Goal: Task Accomplishment & Management: Use online tool/utility

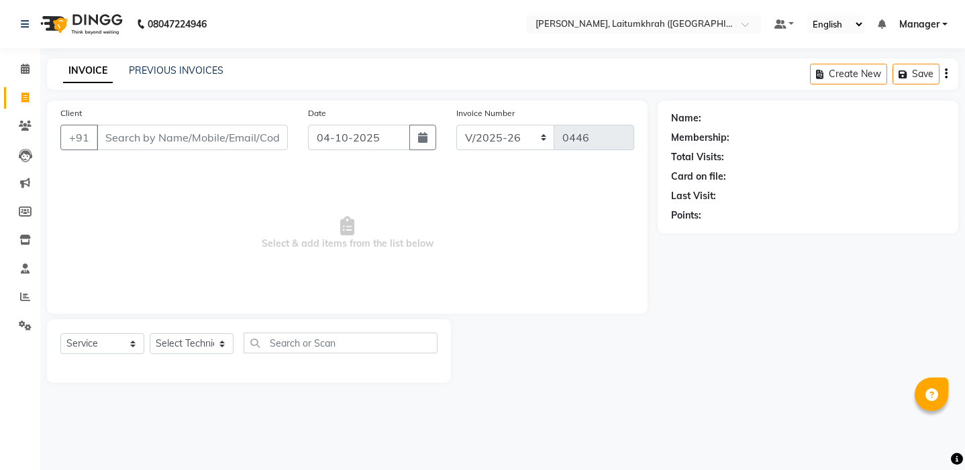
select select "3812"
select select "service"
click at [215, 354] on div "Select Service Product Membership Package Voucher Prepaid Gift Card Select Tech…" at bounding box center [248, 349] width 377 height 32
select select "18616"
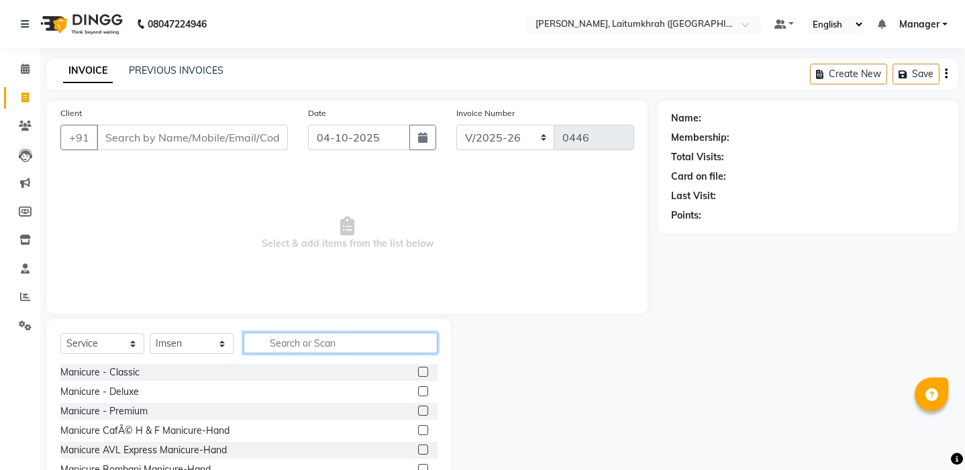
click at [266, 347] on input "text" at bounding box center [341, 343] width 194 height 21
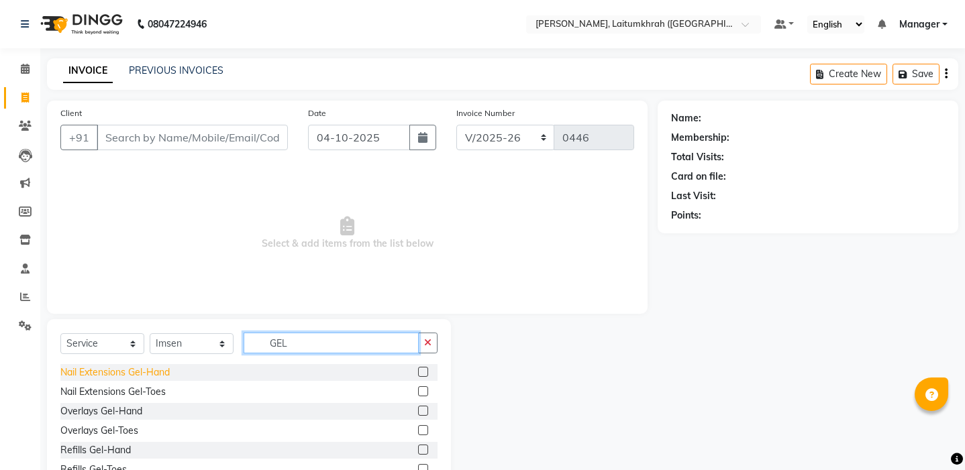
type input "GEL"
click at [160, 372] on div "Nail Extensions Gel-Hand" at bounding box center [114, 373] width 109 height 14
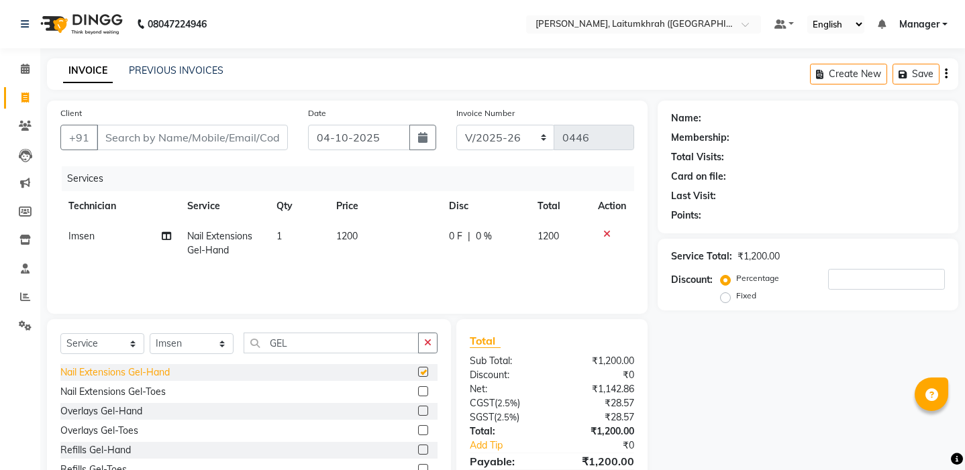
checkbox input "false"
click at [293, 348] on input "GEL" at bounding box center [331, 343] width 175 height 21
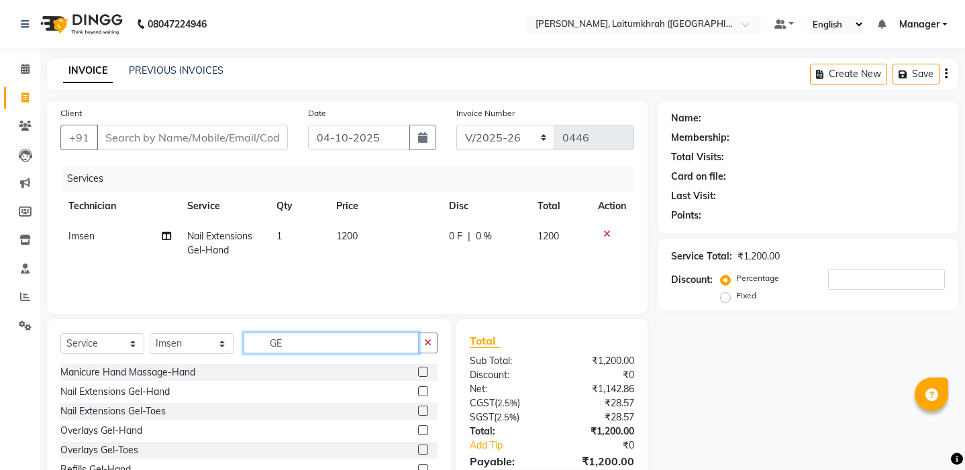
type input "G"
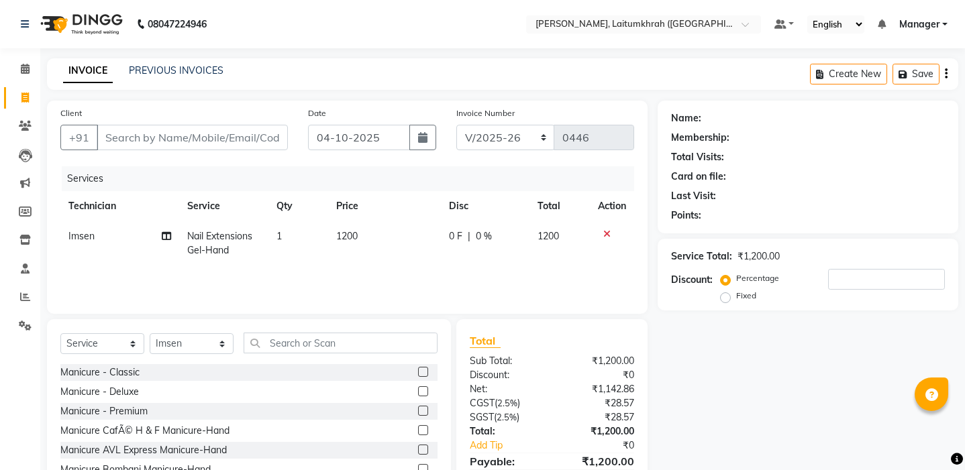
click at [357, 234] on span "1200" at bounding box center [346, 236] width 21 height 12
select select "18616"
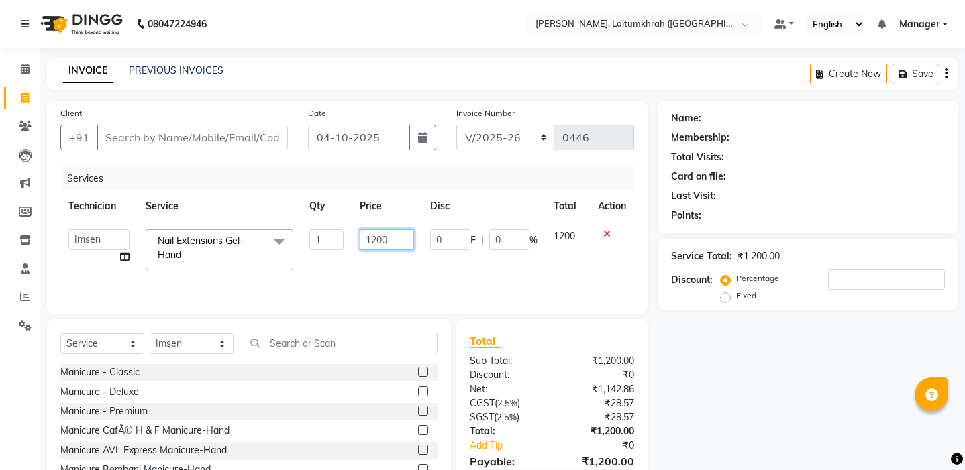
click at [377, 240] on input "1200" at bounding box center [387, 239] width 55 height 21
type input "1000"
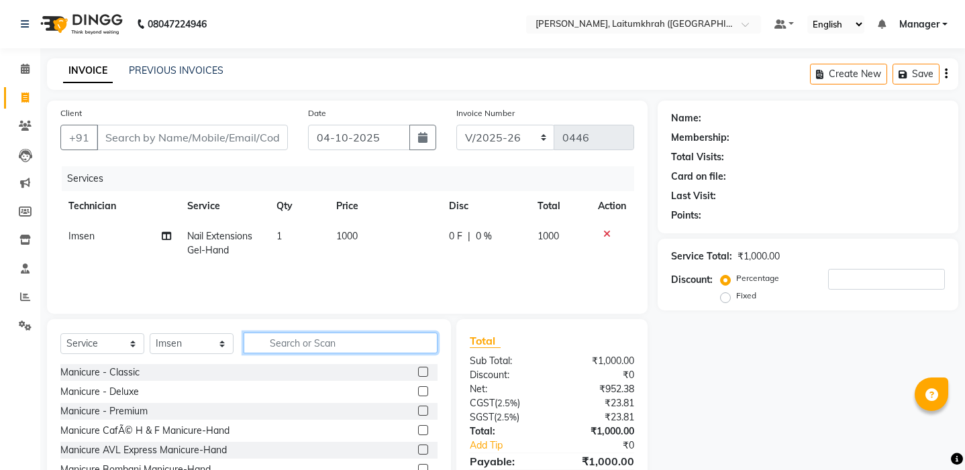
click at [324, 343] on input "text" at bounding box center [341, 343] width 194 height 21
click at [315, 352] on input "text" at bounding box center [341, 343] width 194 height 21
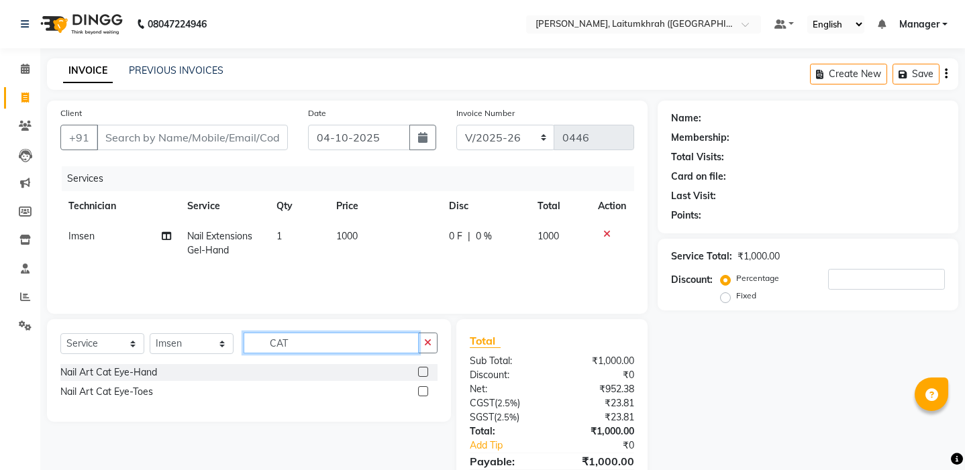
type input "CAT"
click at [165, 372] on div "Nail Art Cat Eye-Hand" at bounding box center [248, 372] width 377 height 17
click at [155, 373] on div "Nail Art Cat Eye-Hand" at bounding box center [108, 373] width 97 height 14
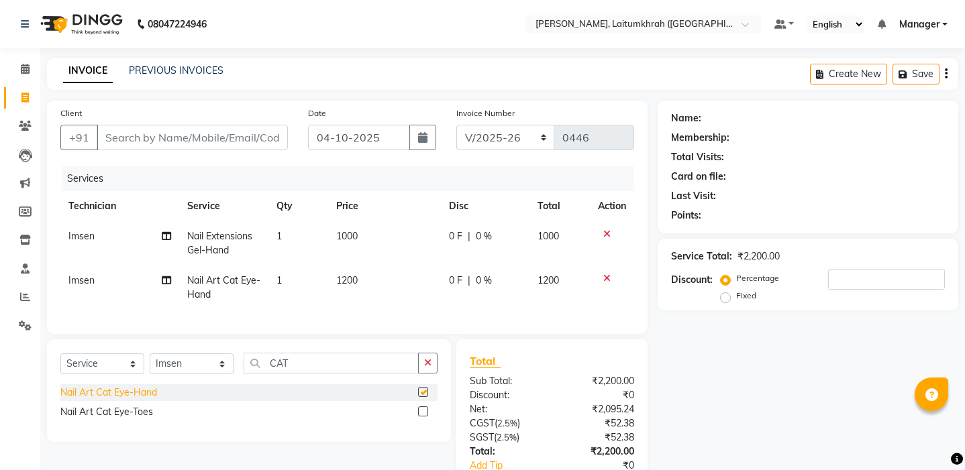
checkbox input "false"
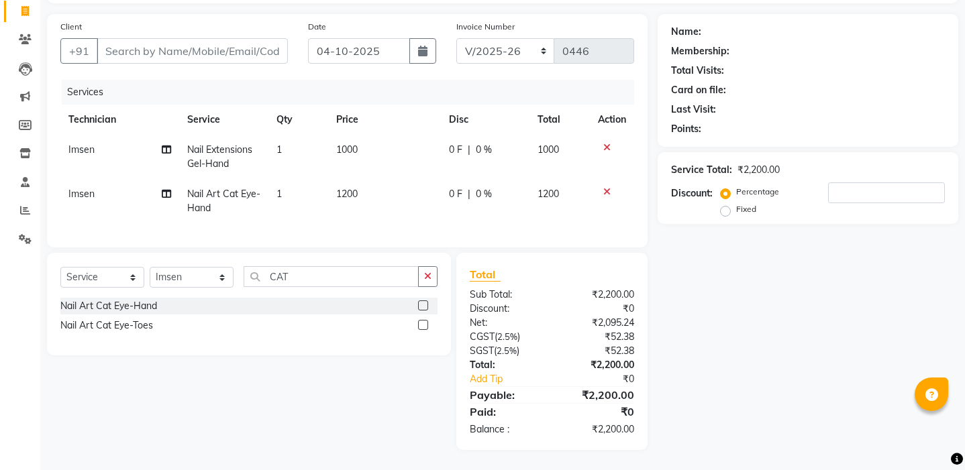
scroll to position [87, 0]
click at [191, 54] on input "Client" at bounding box center [192, 50] width 191 height 25
click at [123, 56] on input "Client" at bounding box center [192, 50] width 191 height 25
type input "E"
type input "0"
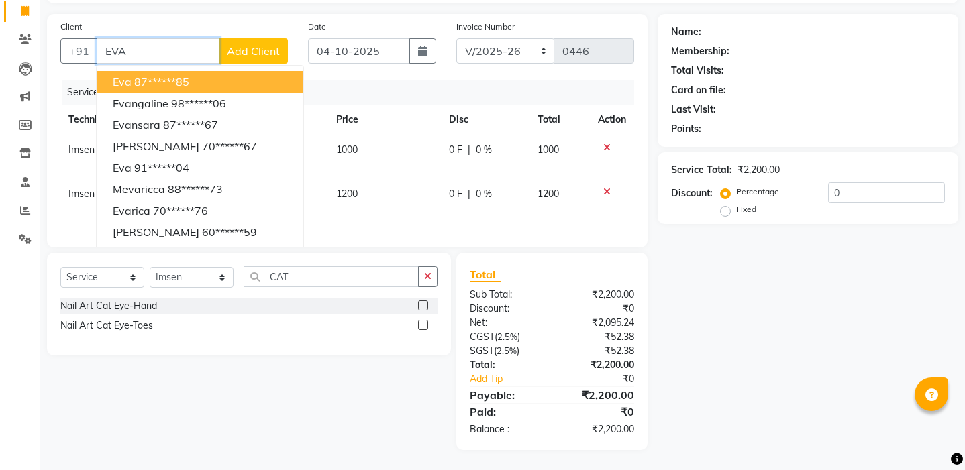
click at [143, 81] on ngb-highlight "87******85" at bounding box center [161, 81] width 55 height 13
type input "87******85"
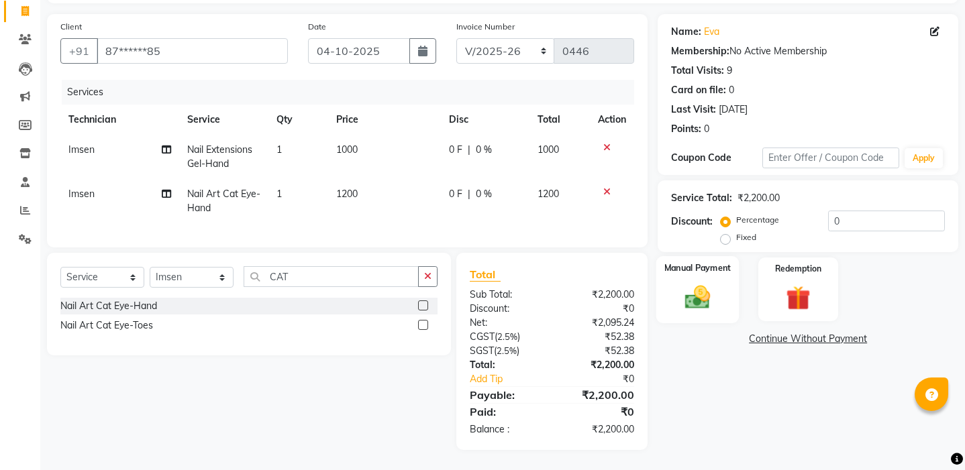
click at [686, 300] on img at bounding box center [698, 297] width 42 height 30
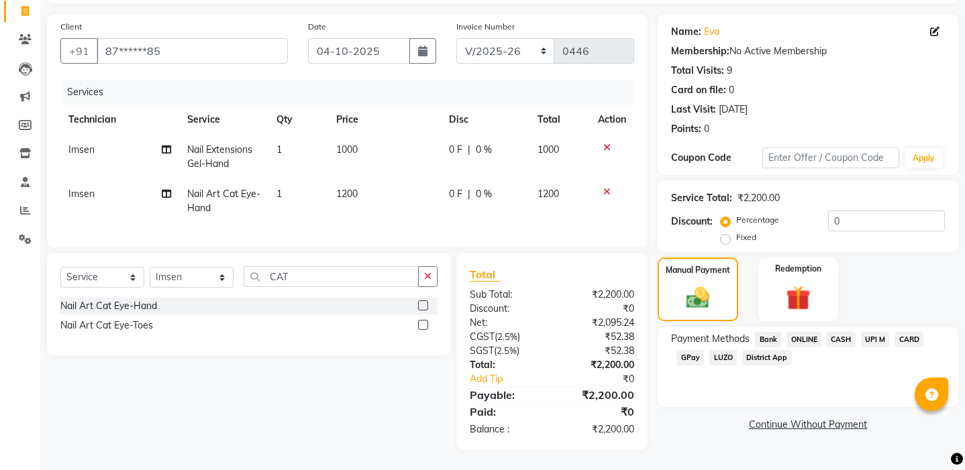
click at [686, 358] on span "GPay" at bounding box center [690, 357] width 28 height 15
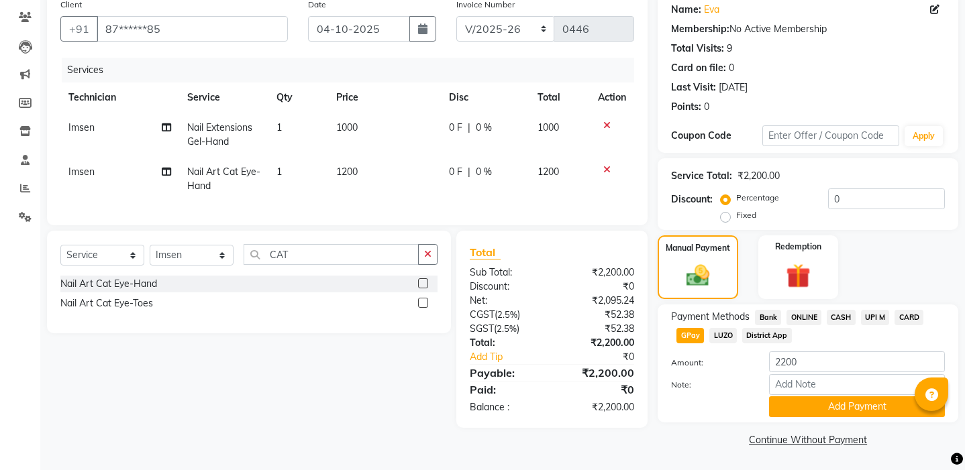
scroll to position [108, 0]
click at [819, 412] on button "Add Payment" at bounding box center [857, 407] width 176 height 21
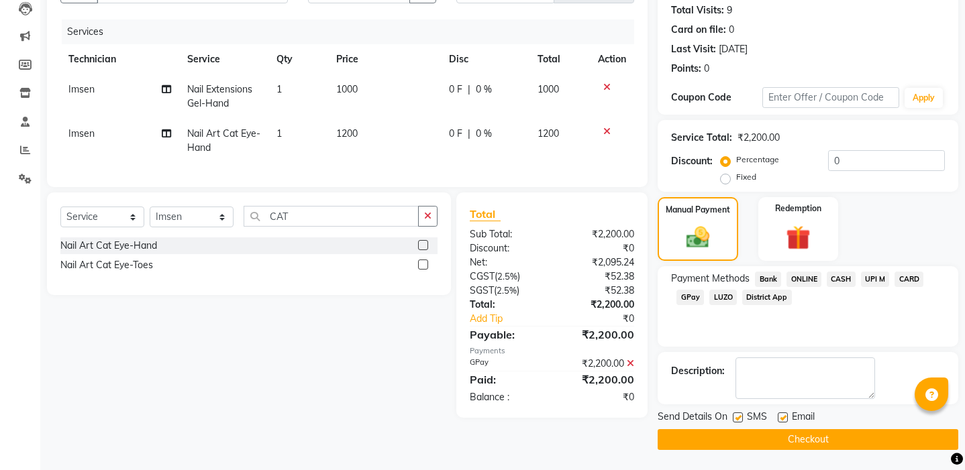
scroll to position [147, 0]
click at [796, 441] on button "Checkout" at bounding box center [808, 439] width 301 height 21
